Goal: Task Accomplishment & Management: Use online tool/utility

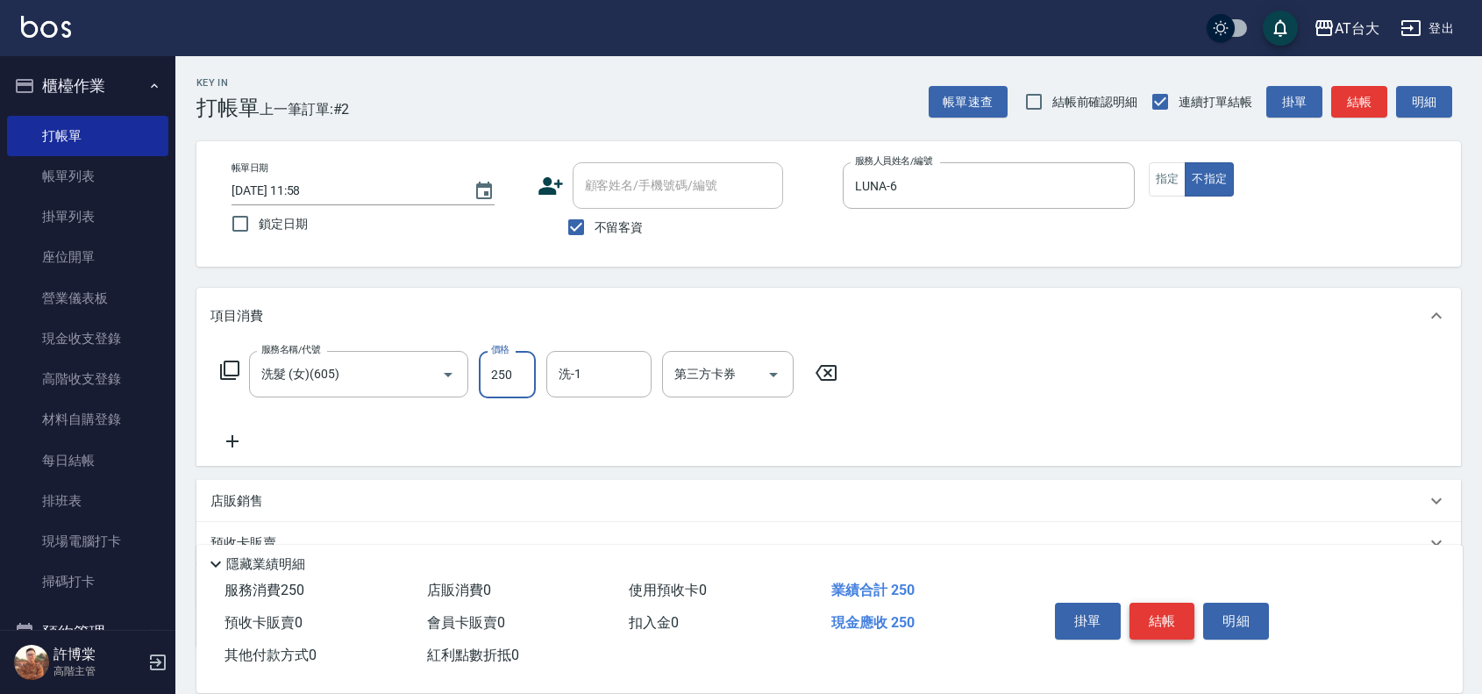
click at [1175, 615] on button "結帳" at bounding box center [1162, 620] width 66 height 37
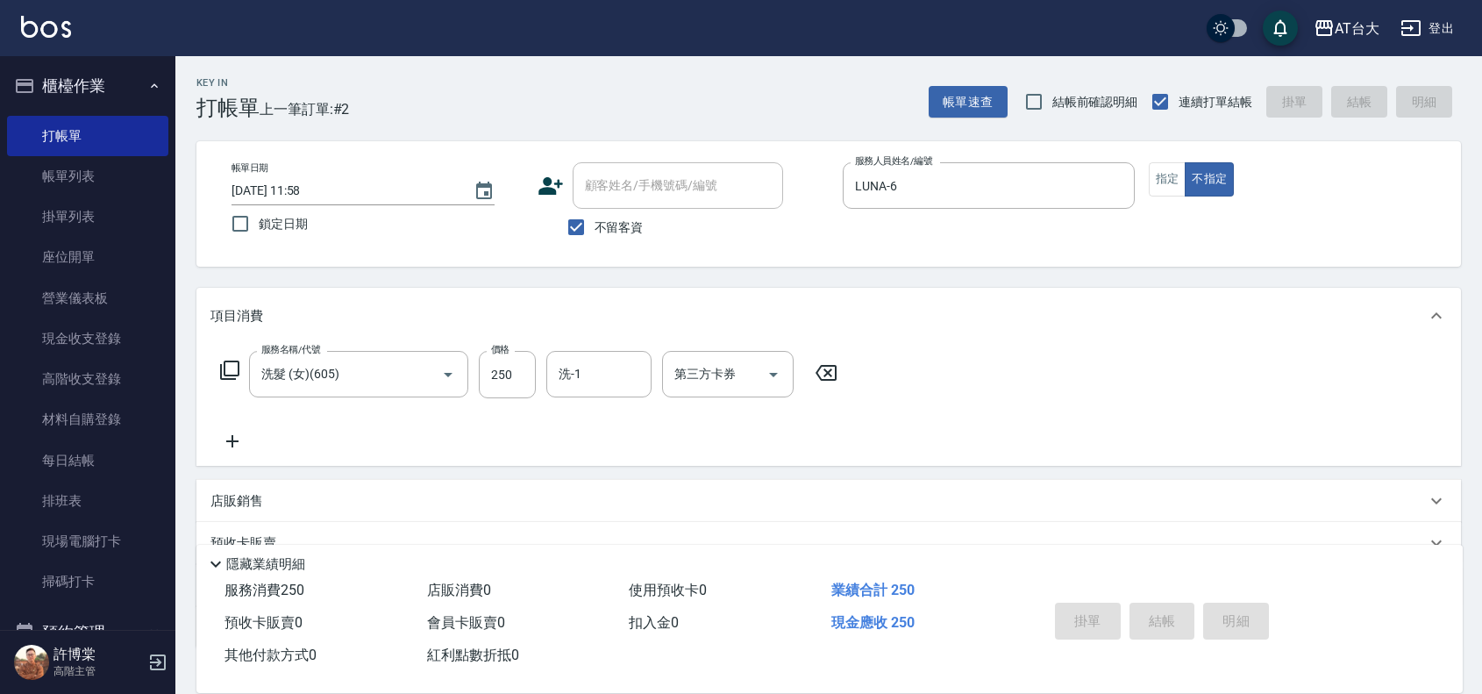
type input "[DATE] 12:29"
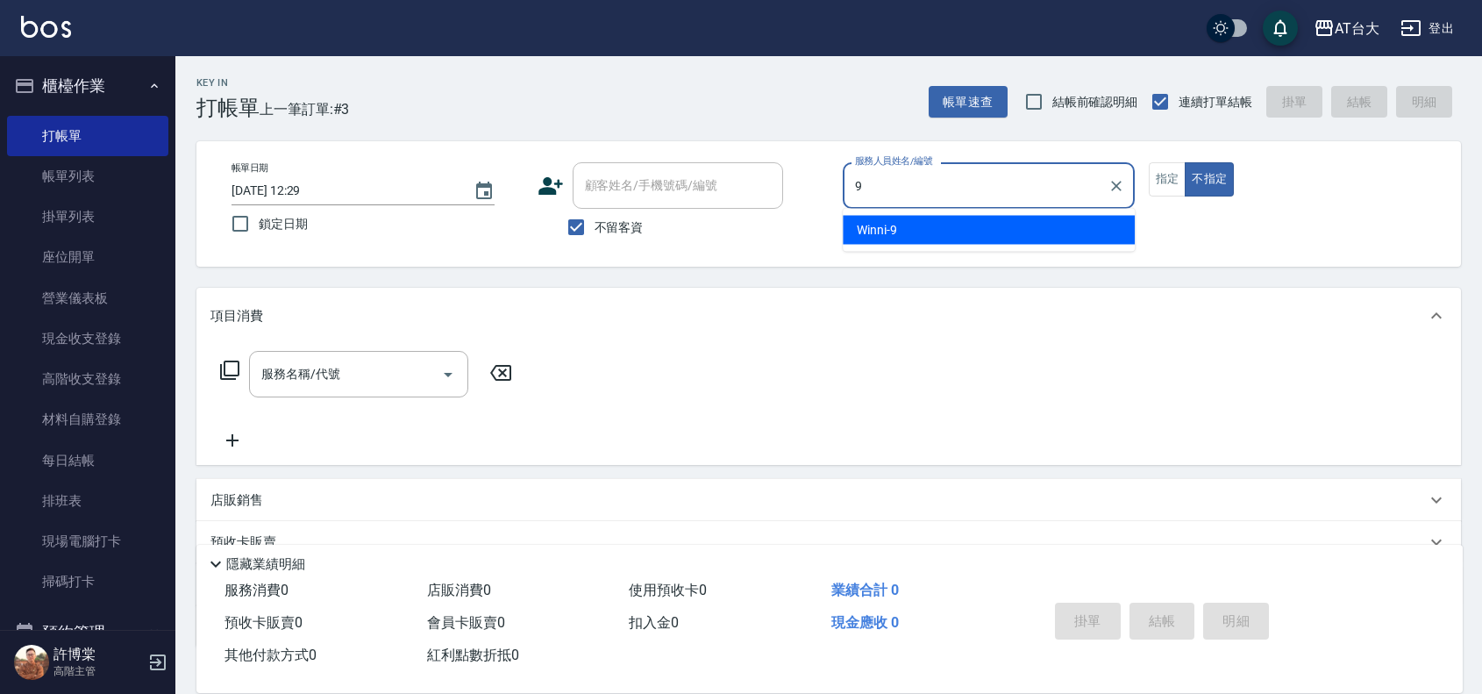
type input "Winni-9"
type button "false"
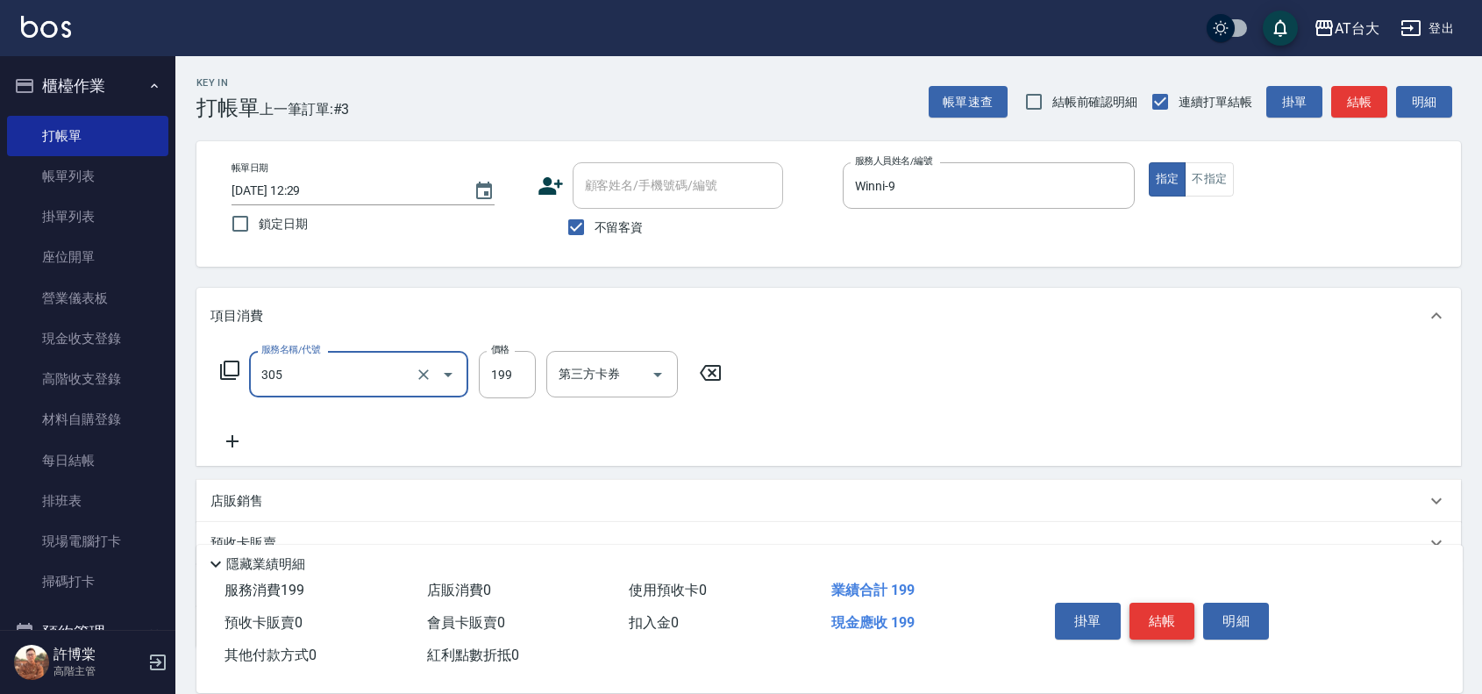
type input "剪髮(305)"
type input "250"
click at [1181, 623] on button "結帳" at bounding box center [1162, 620] width 66 height 37
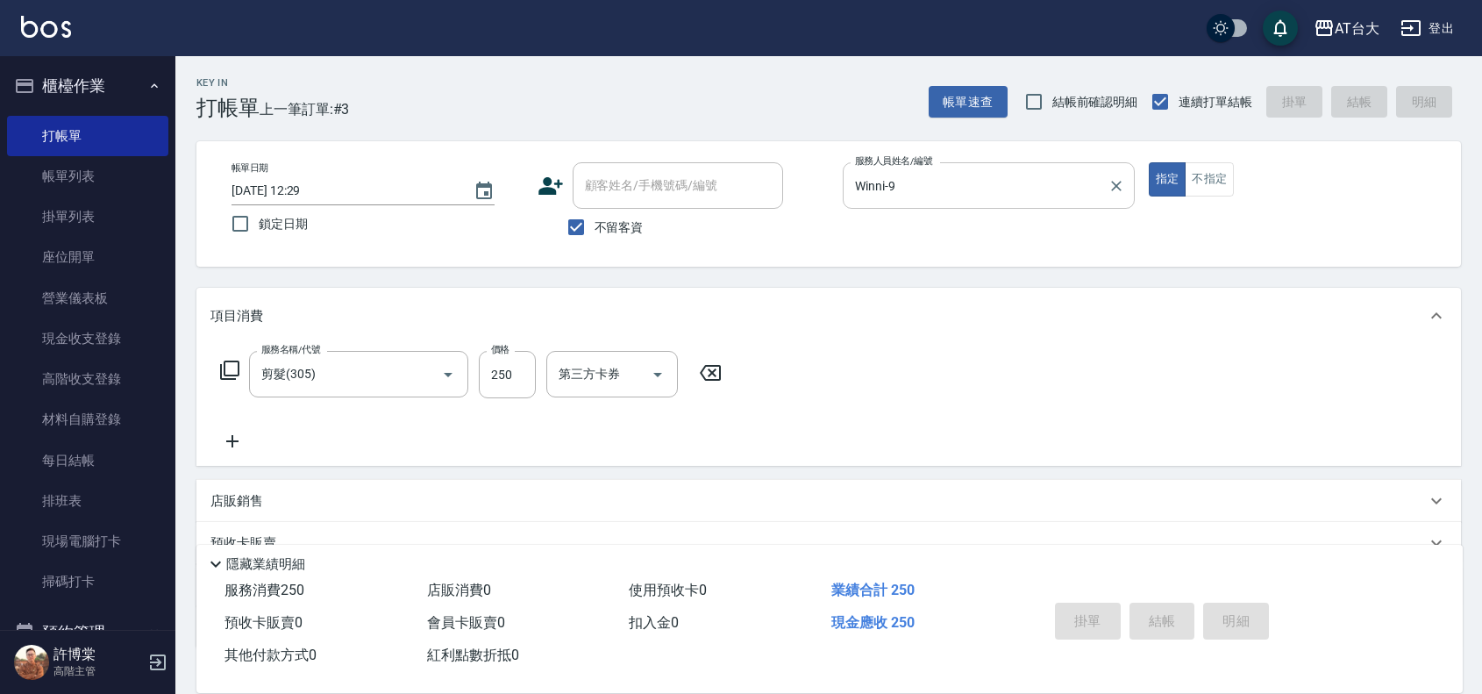
type input "[DATE] 12:31"
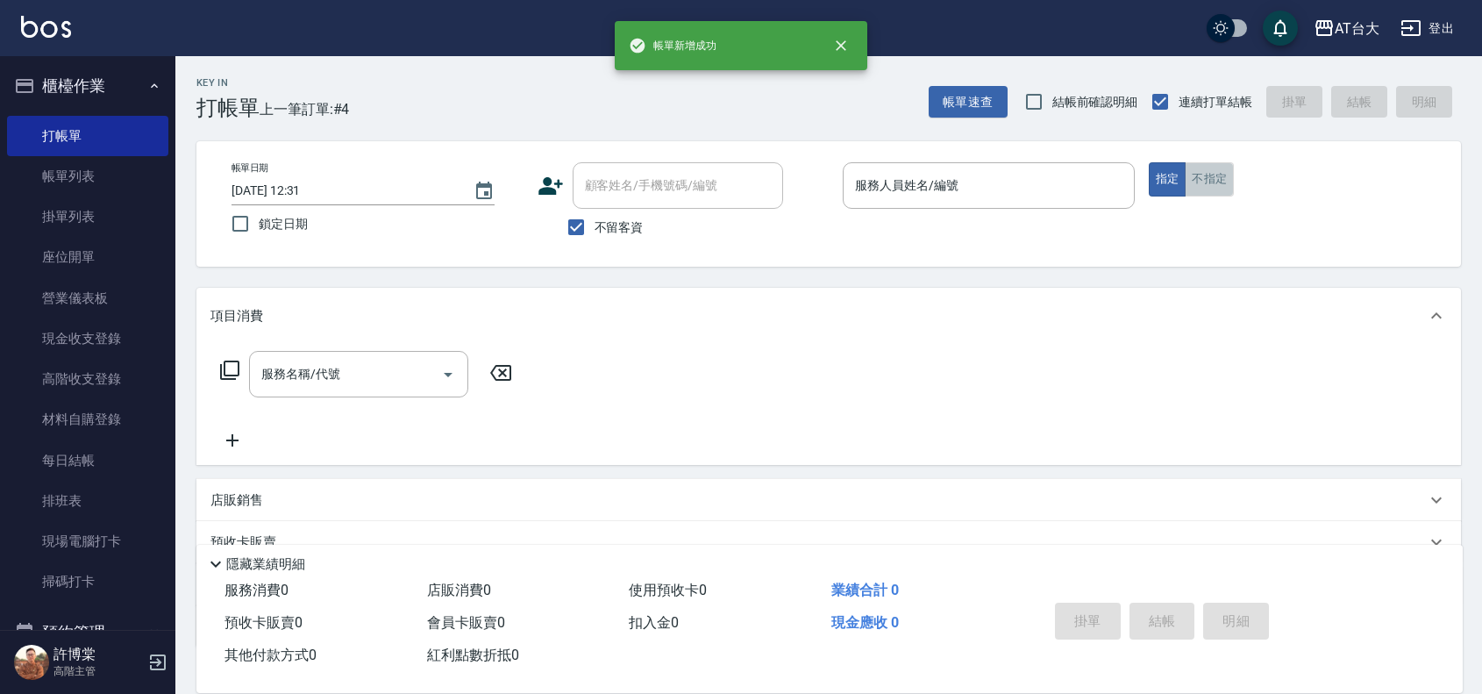
click at [1207, 173] on button "不指定" at bounding box center [1209, 179] width 49 height 34
